Goal: Obtain resource: Obtain resource

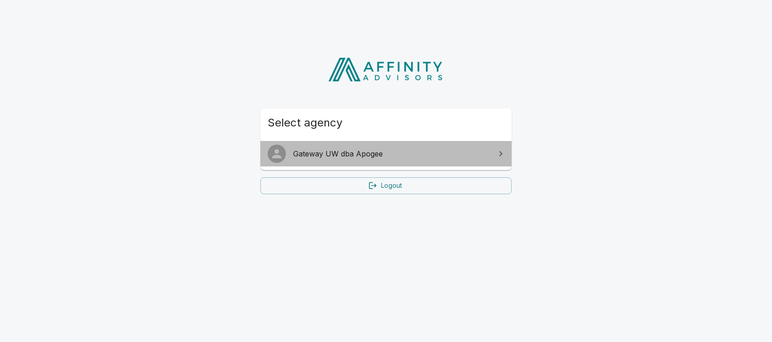
click at [392, 160] on link "Gateway UW dba Apogee" at bounding box center [385, 153] width 251 height 25
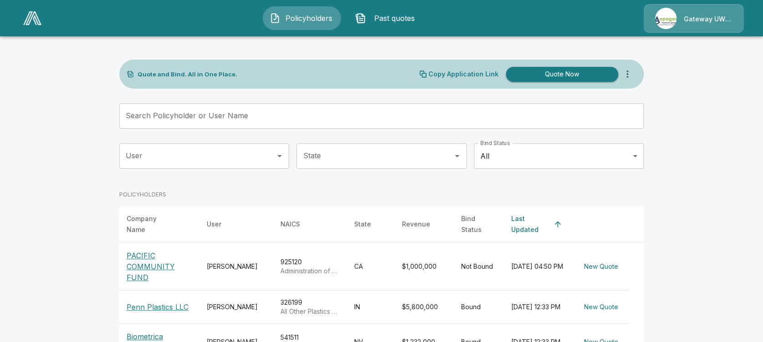
click at [171, 157] on input "User" at bounding box center [197, 155] width 148 height 17
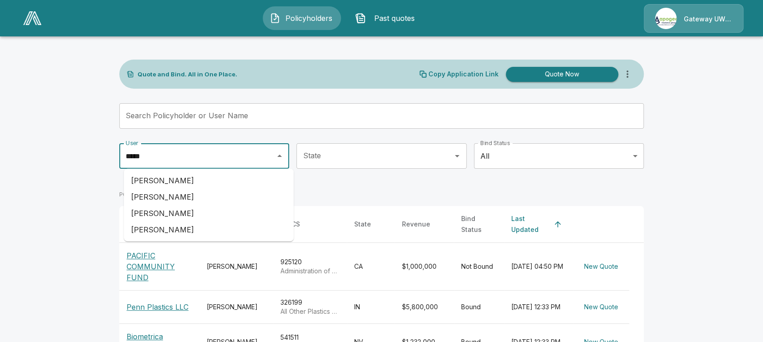
click at [170, 183] on li "[PERSON_NAME]" at bounding box center [209, 181] width 170 height 16
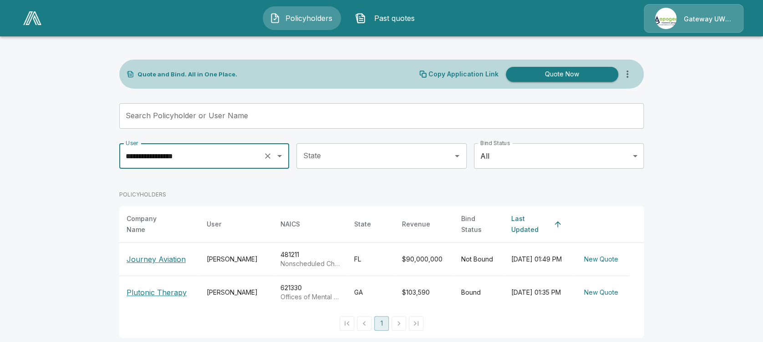
type input "**********"
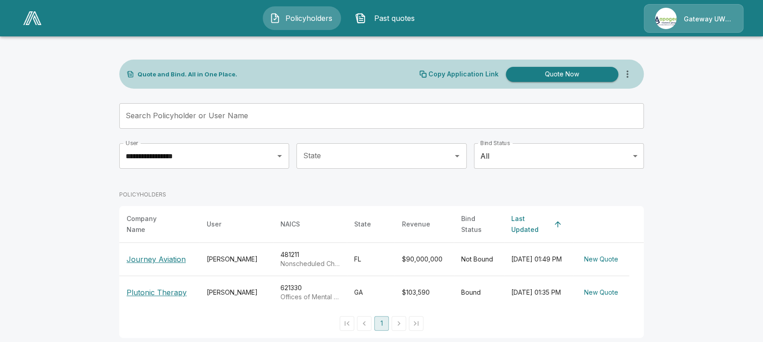
click at [164, 254] on p "Journey Aviation" at bounding box center [156, 259] width 59 height 11
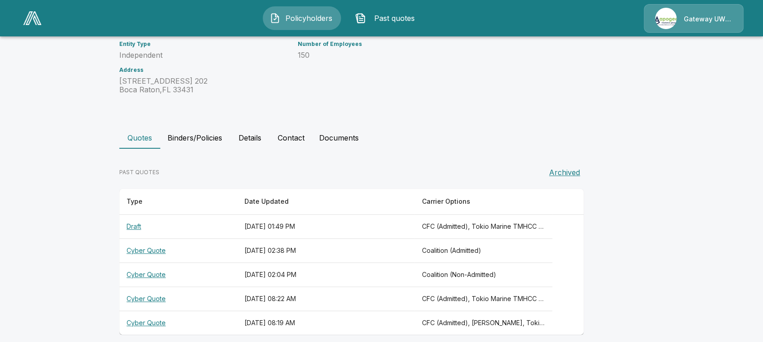
scroll to position [112, 0]
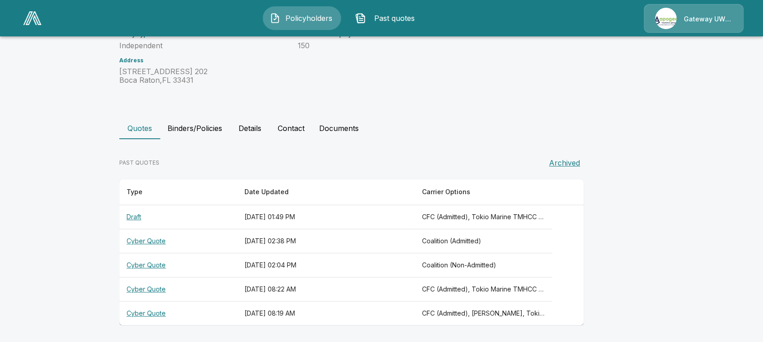
click at [153, 312] on th "Cyber Quote" at bounding box center [178, 314] width 118 height 24
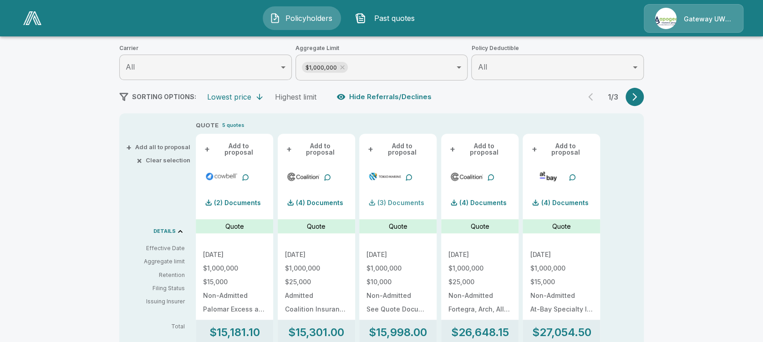
scroll to position [115, 0]
click at [637, 98] on icon "button" at bounding box center [634, 97] width 5 height 8
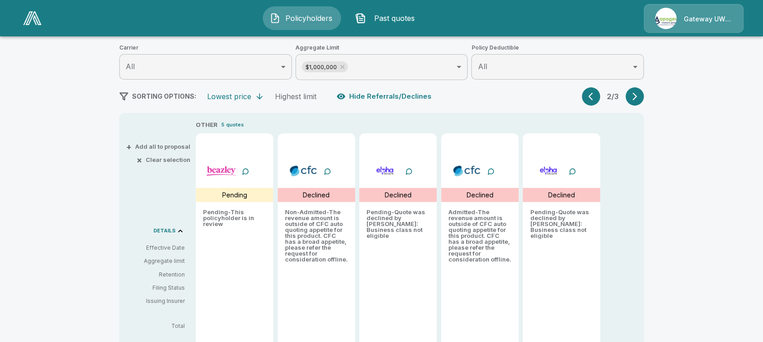
scroll to position [0, 0]
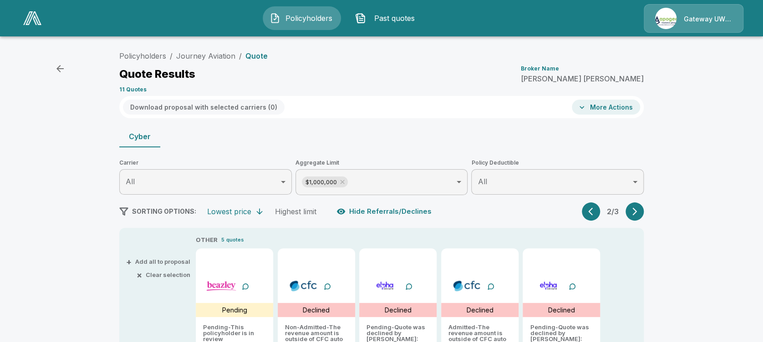
click at [55, 66] on icon "button" at bounding box center [60, 68] width 11 height 11
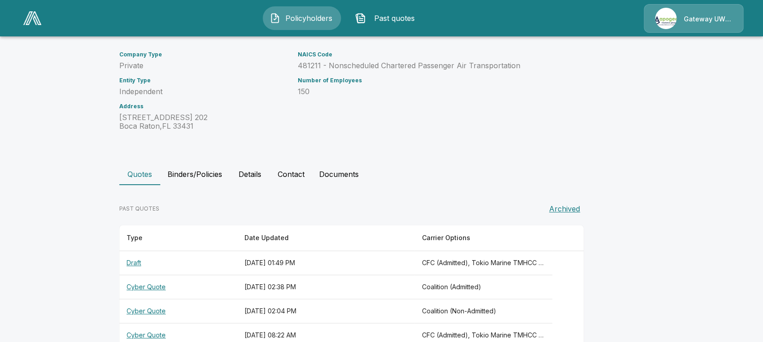
scroll to position [112, 0]
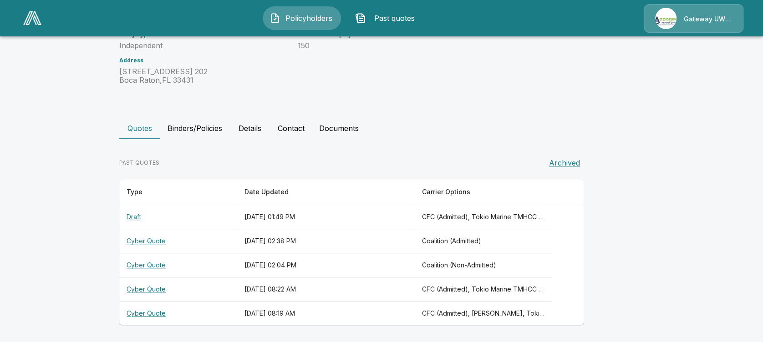
click at [157, 286] on th "Cyber Quote" at bounding box center [178, 290] width 118 height 24
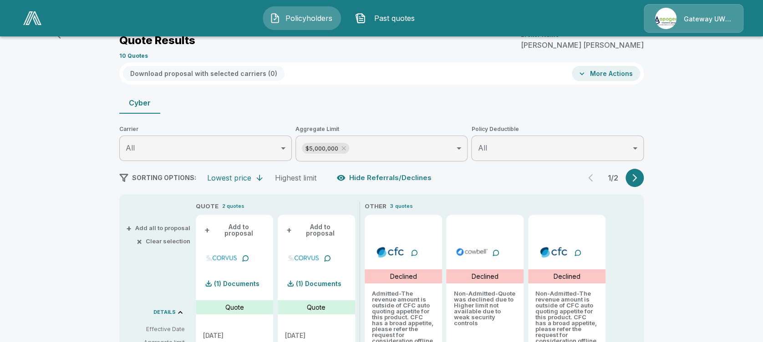
scroll to position [112, 0]
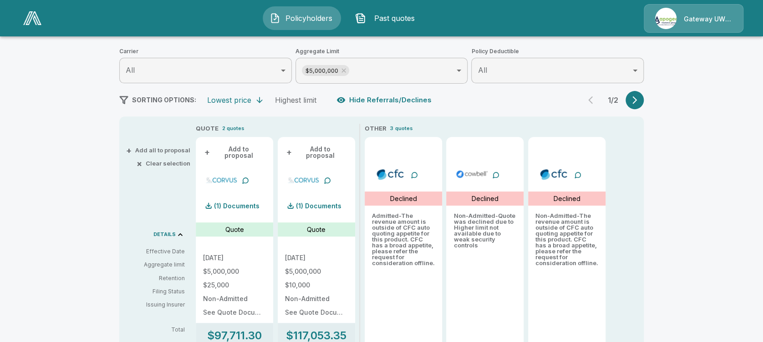
click at [637, 101] on icon "button" at bounding box center [634, 100] width 5 height 8
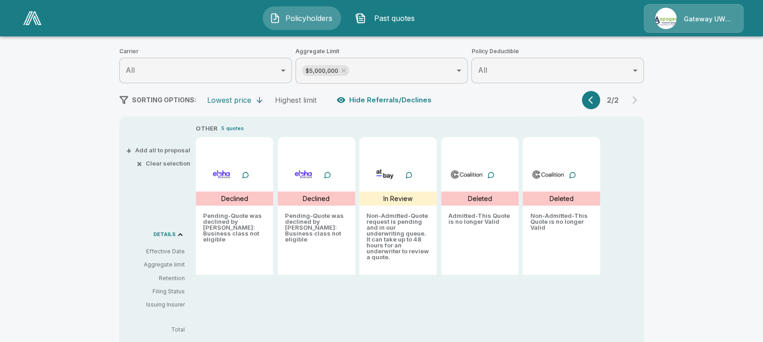
scroll to position [0, 0]
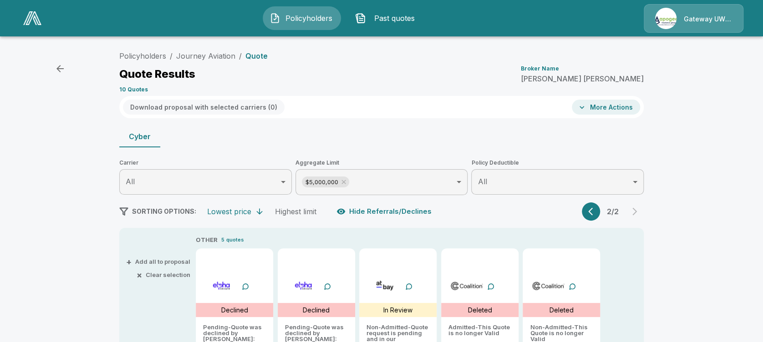
click at [64, 68] on icon "button" at bounding box center [60, 68] width 11 height 11
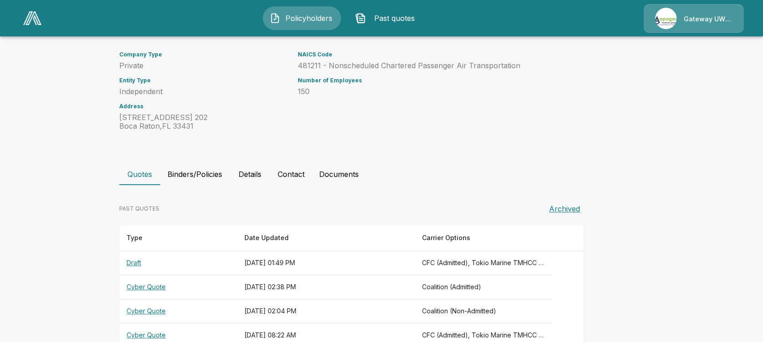
scroll to position [112, 0]
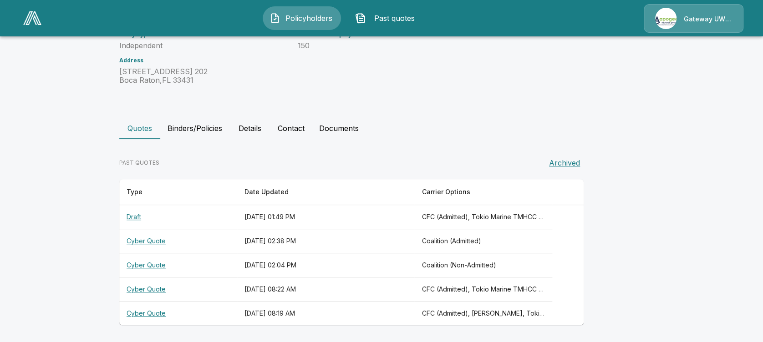
click at [159, 262] on th "Cyber Quote" at bounding box center [178, 266] width 118 height 24
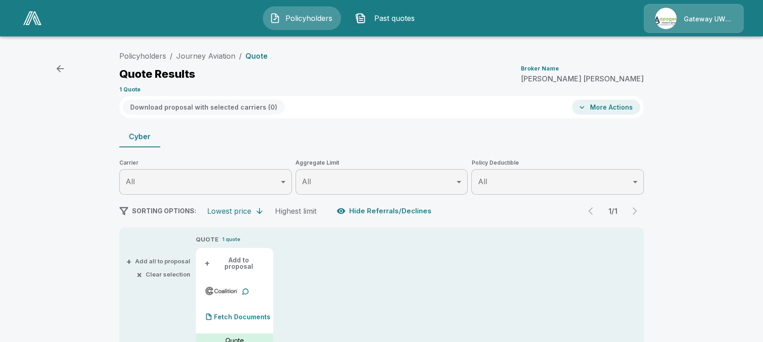
click at [62, 66] on icon "button" at bounding box center [60, 68] width 11 height 11
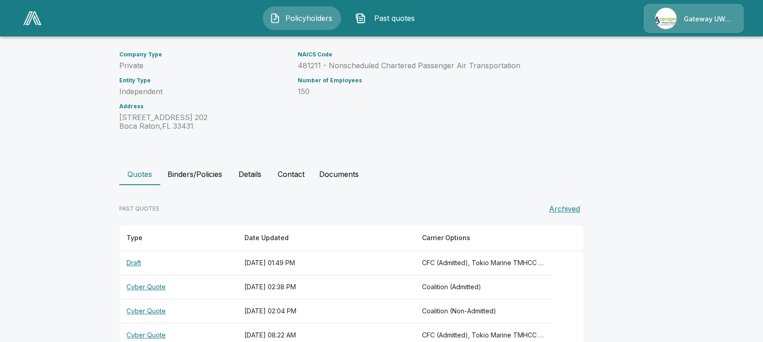
scroll to position [112, 0]
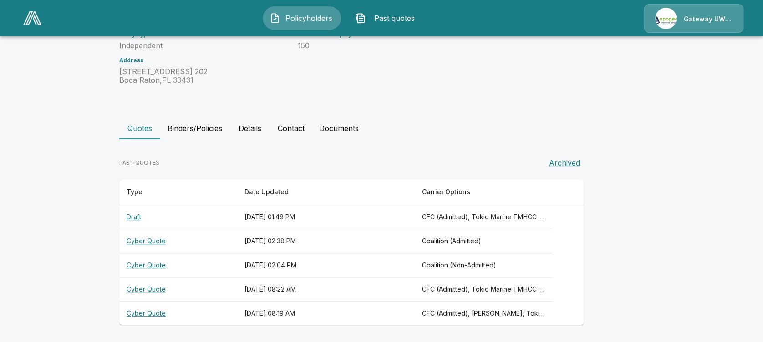
click at [160, 241] on th "Cyber Quote" at bounding box center [178, 241] width 118 height 24
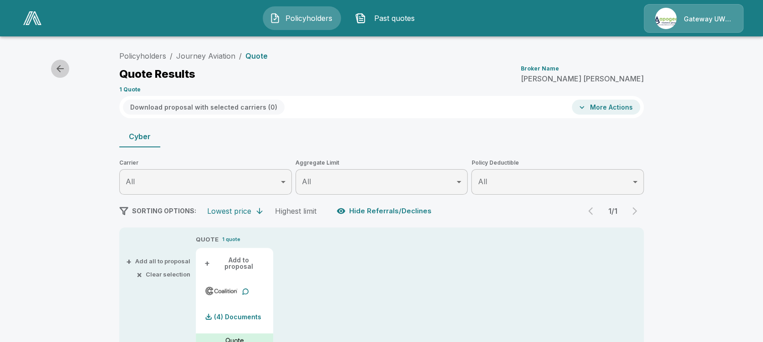
click at [64, 66] on icon "button" at bounding box center [60, 68] width 11 height 11
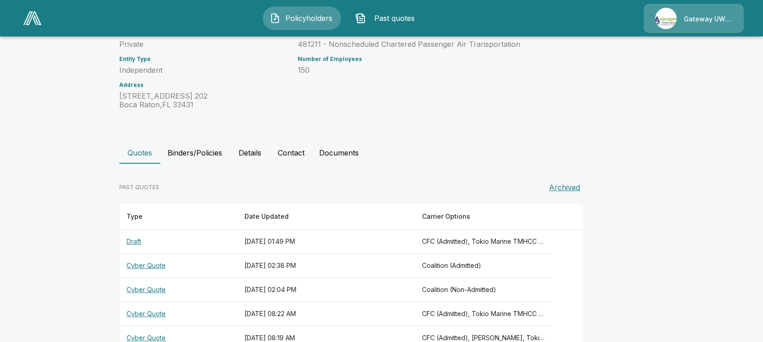
scroll to position [112, 0]
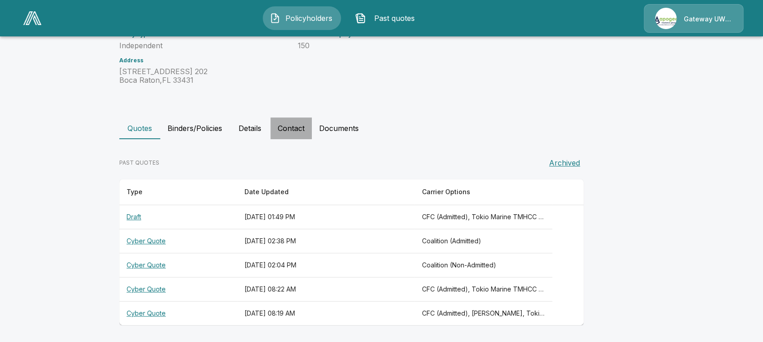
click at [294, 130] on button "Contact" at bounding box center [290, 128] width 41 height 22
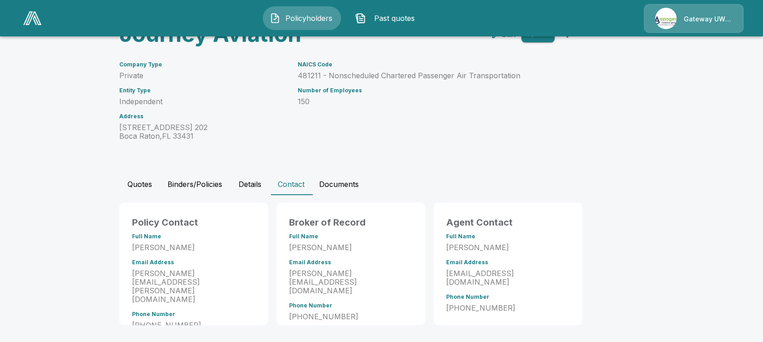
scroll to position [0, 0]
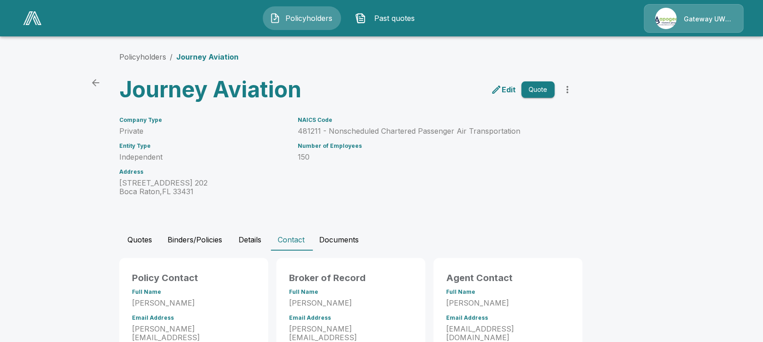
click at [146, 240] on button "Quotes" at bounding box center [139, 240] width 41 height 22
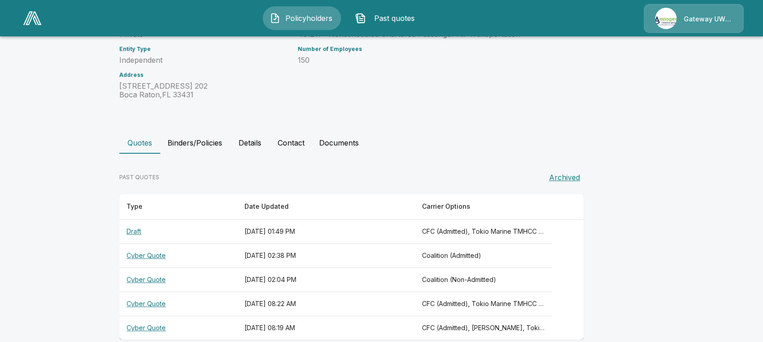
scroll to position [112, 0]
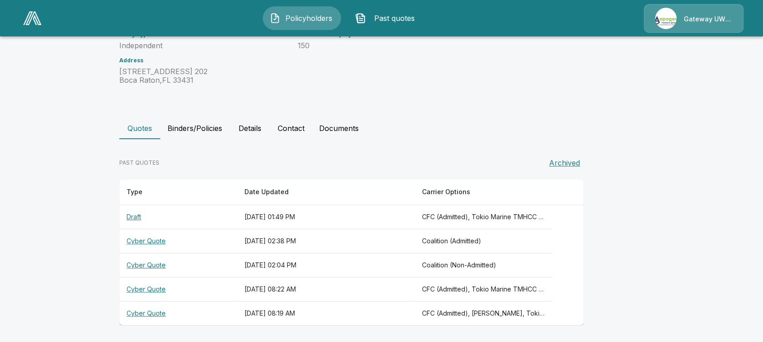
click at [146, 315] on th "Cyber Quote" at bounding box center [178, 314] width 118 height 24
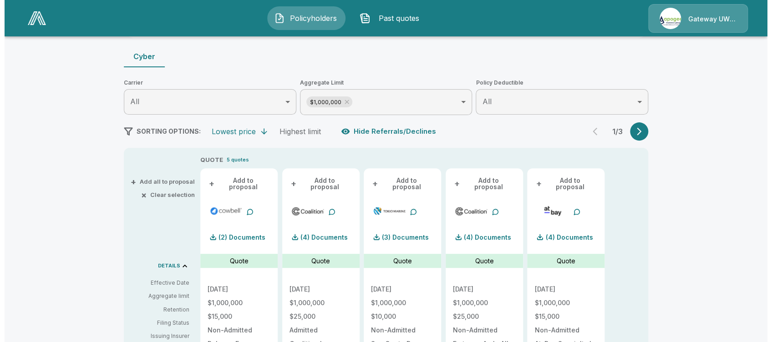
scroll to position [79, 0]
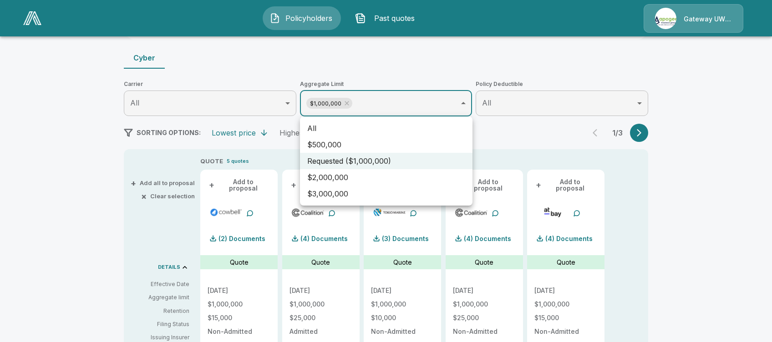
click at [316, 133] on li "All" at bounding box center [386, 128] width 173 height 16
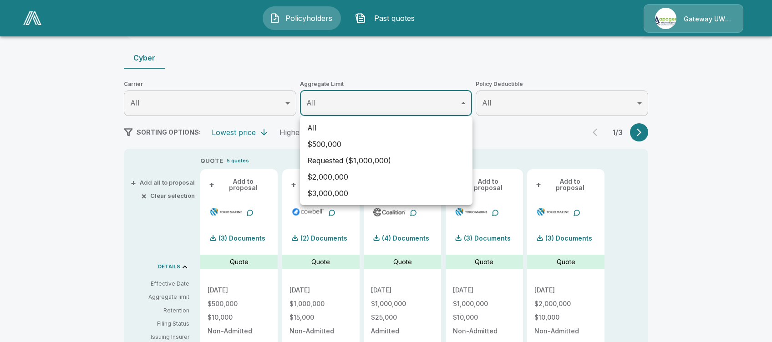
click at [84, 272] on div at bounding box center [386, 171] width 772 height 342
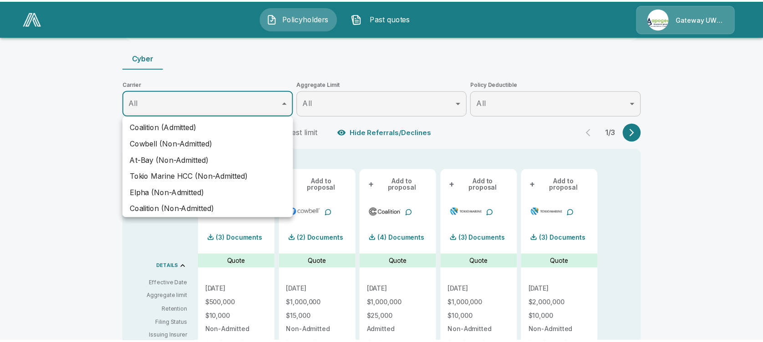
scroll to position [62, 0]
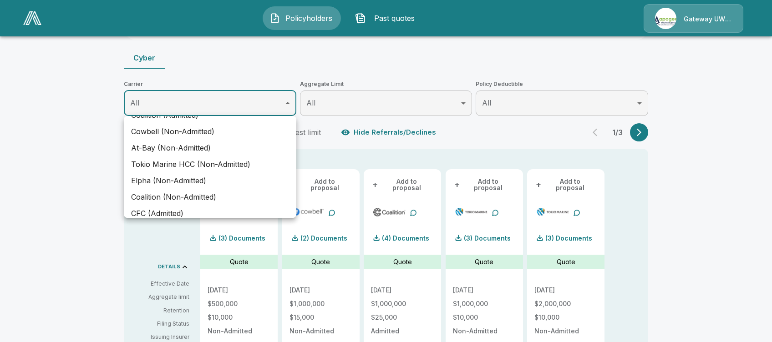
click at [168, 165] on li "Tokio Marine HCC (Non-Admitted)" at bounding box center [210, 164] width 173 height 16
type input "**********"
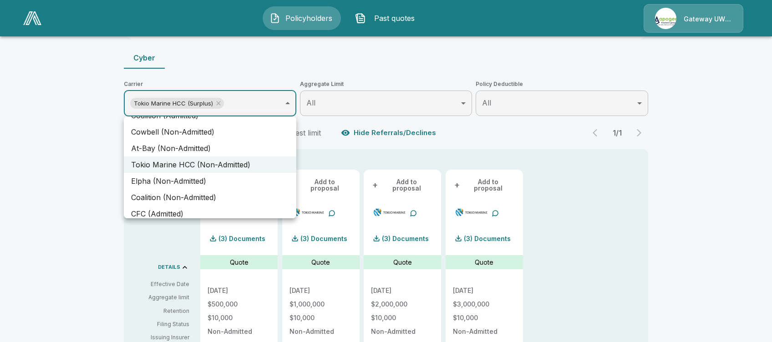
click at [43, 279] on div at bounding box center [386, 171] width 772 height 342
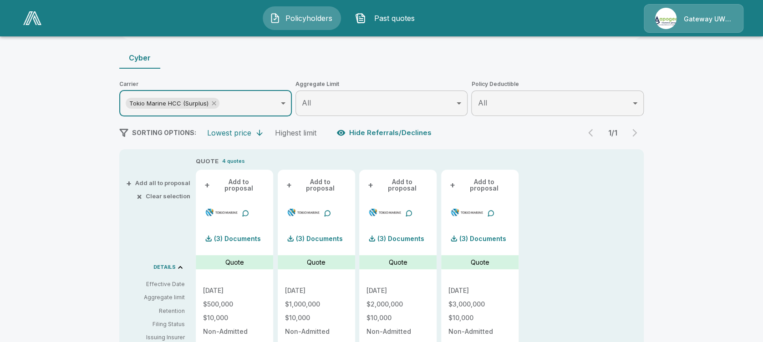
click at [216, 102] on icon at bounding box center [214, 104] width 4 height 4
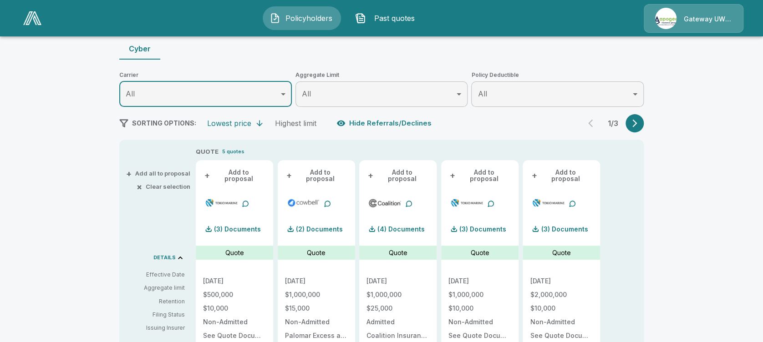
scroll to position [88, 0]
click at [175, 170] on button "+ Add all to proposal" at bounding box center [159, 173] width 62 height 6
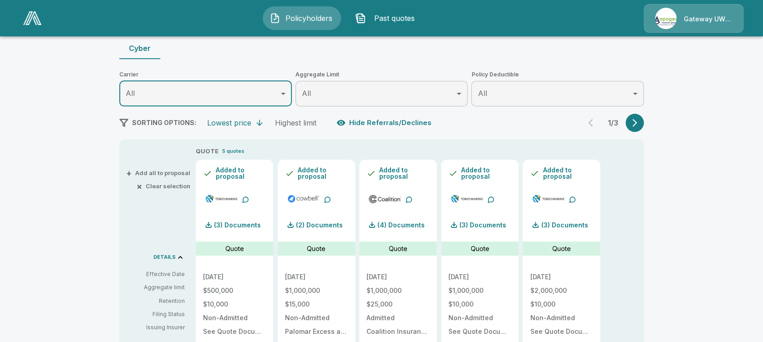
scroll to position [0, 0]
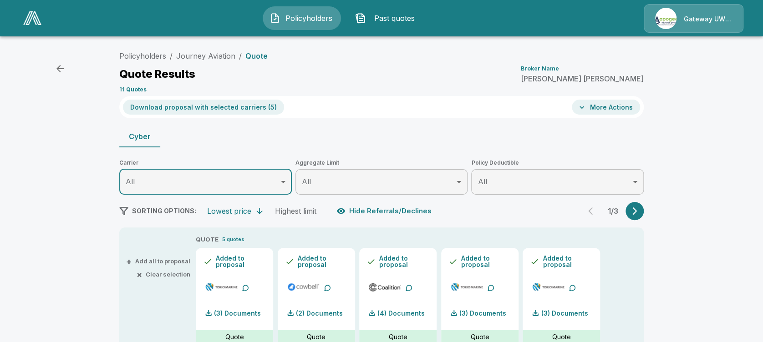
click at [208, 106] on button "Download proposal with selected carriers ( 5 )" at bounding box center [203, 107] width 161 height 15
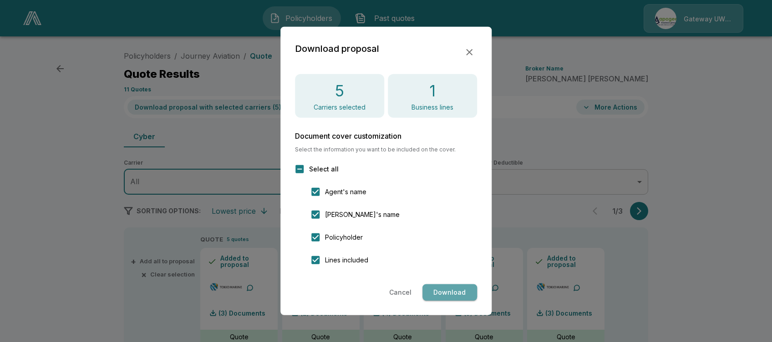
click at [457, 295] on button "Download" at bounding box center [449, 292] width 55 height 17
click at [470, 51] on icon "button" at bounding box center [469, 52] width 6 height 6
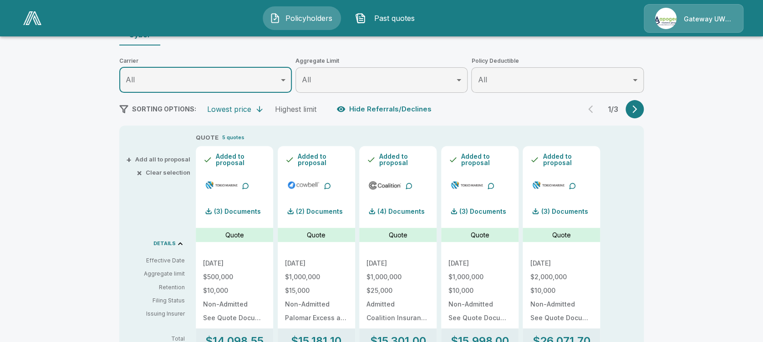
scroll to position [112, 0]
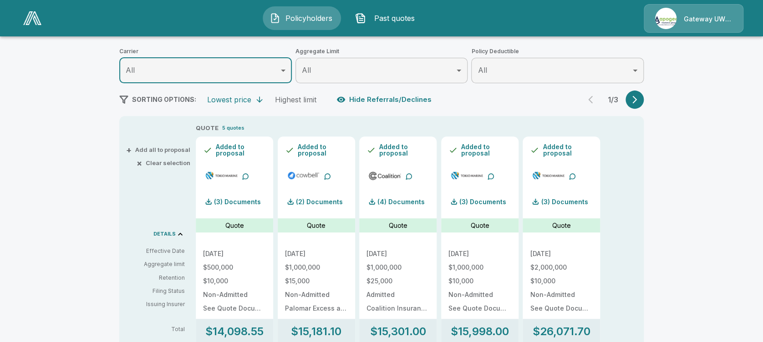
click at [160, 161] on button "× Clear selection" at bounding box center [164, 163] width 52 height 6
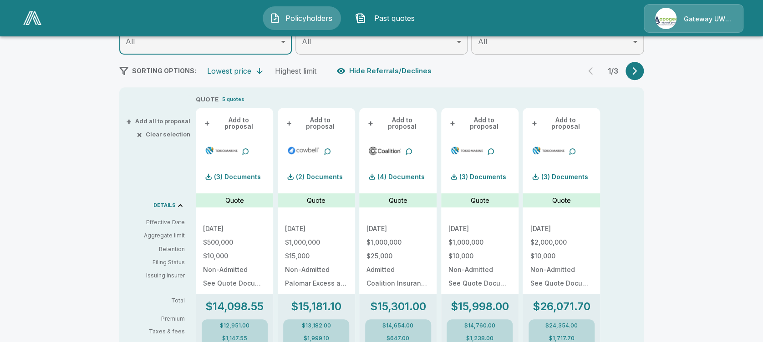
scroll to position [141, 0]
click at [566, 117] on button "+ Add to proposal" at bounding box center [561, 123] width 63 height 16
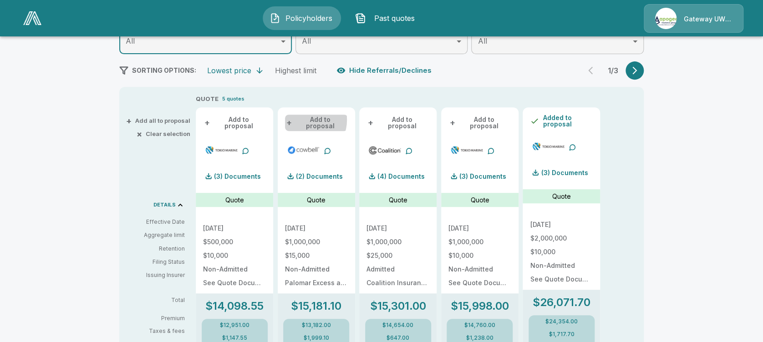
click at [310, 120] on button "+ Add to proposal" at bounding box center [316, 123] width 63 height 16
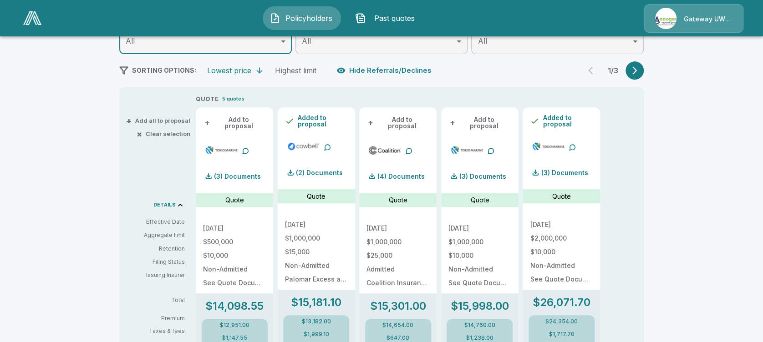
click at [639, 73] on icon "button" at bounding box center [634, 70] width 9 height 9
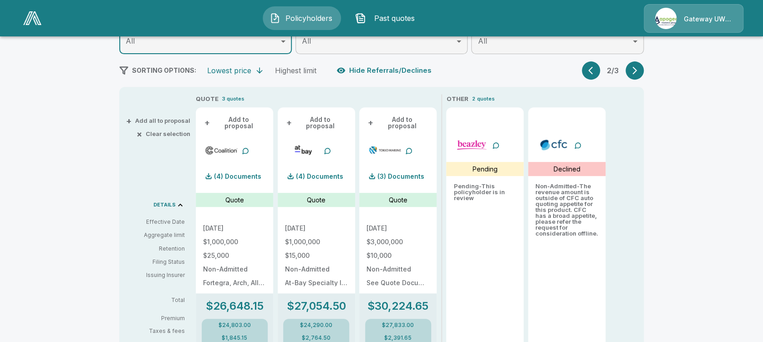
click at [391, 120] on button "+ Add to proposal" at bounding box center [397, 123] width 63 height 16
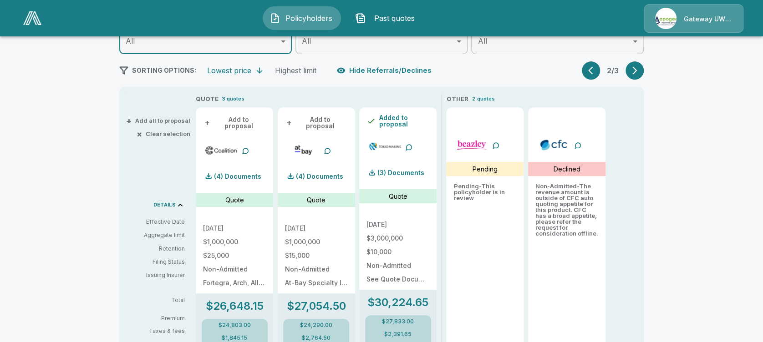
click at [593, 73] on icon "button" at bounding box center [590, 71] width 5 height 8
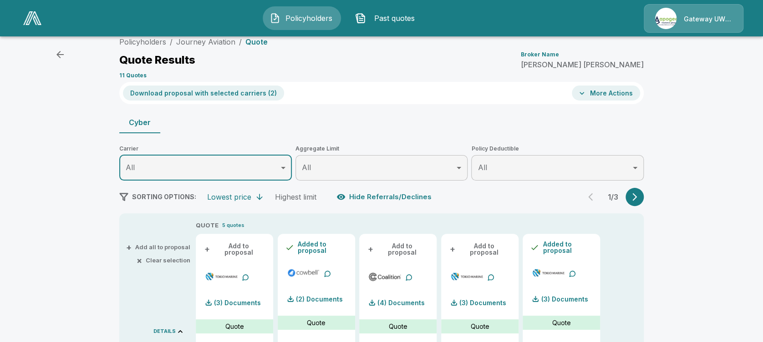
scroll to position [0, 0]
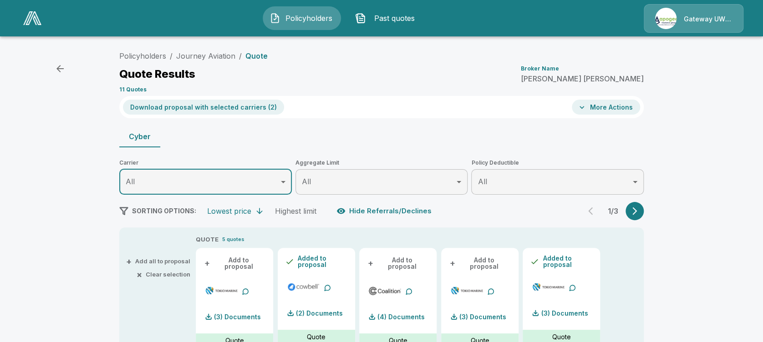
click at [194, 111] on button "Download proposal with selected carriers ( 2 )" at bounding box center [203, 107] width 161 height 15
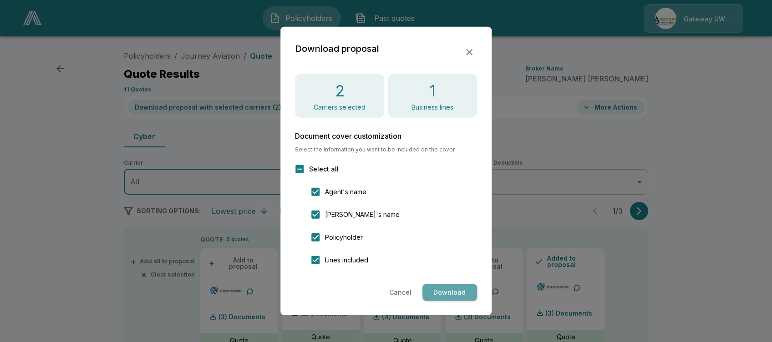
click at [443, 291] on button "Download" at bounding box center [449, 292] width 55 height 17
click at [34, 215] on div at bounding box center [386, 171] width 772 height 342
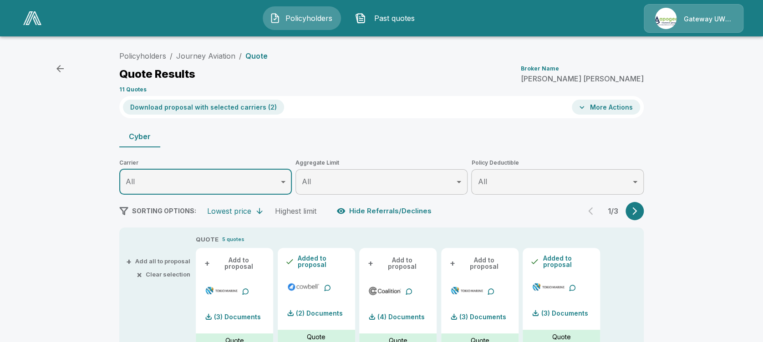
click at [217, 109] on button "Download proposal with selected carriers ( 2 )" at bounding box center [203, 107] width 161 height 15
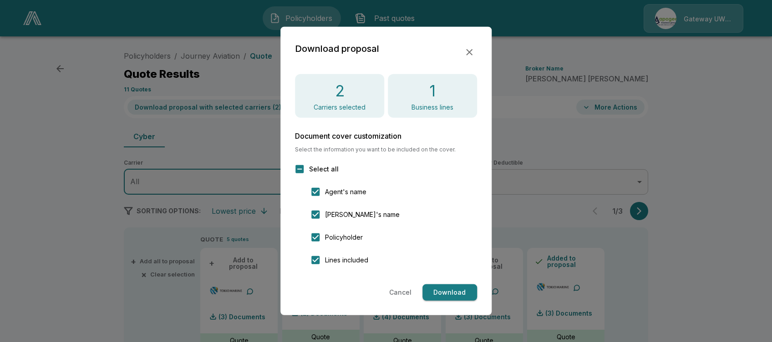
click at [471, 53] on icon "button" at bounding box center [469, 52] width 6 height 6
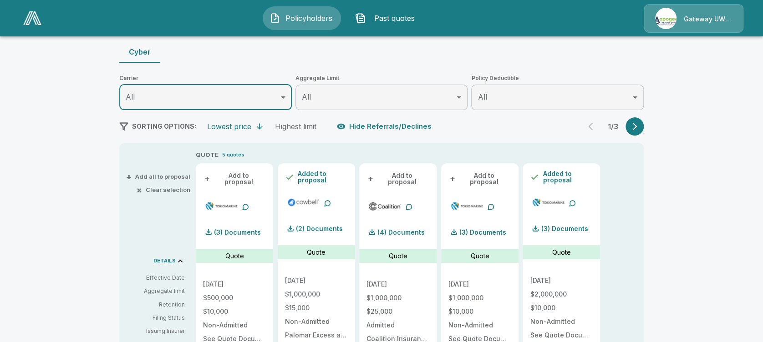
scroll to position [88, 0]
